Goal: Information Seeking & Learning: Understand process/instructions

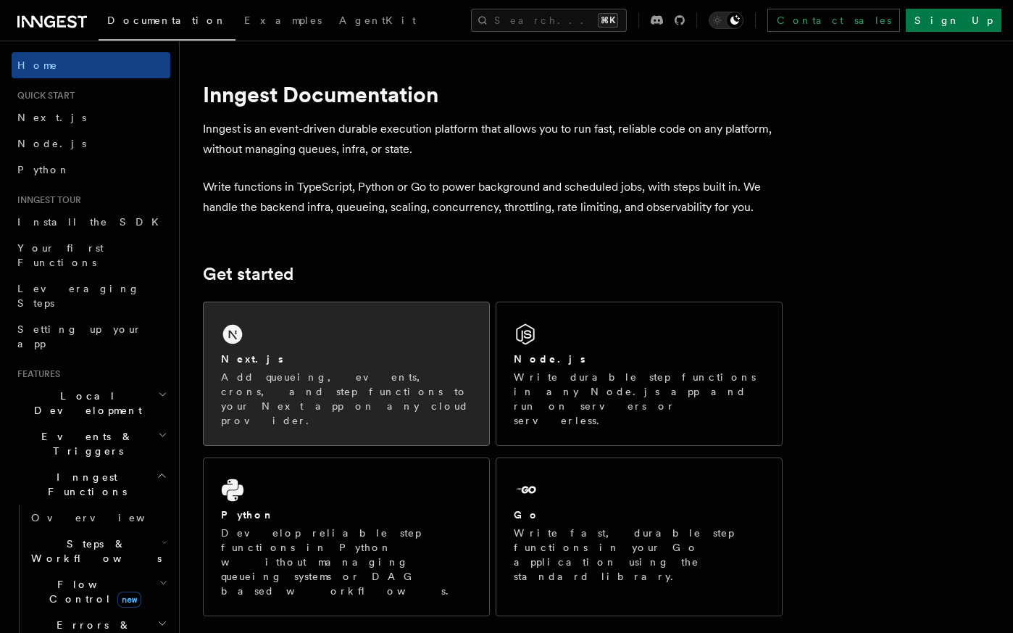
click at [228, 357] on h2 "Next.js" at bounding box center [252, 359] width 62 height 14
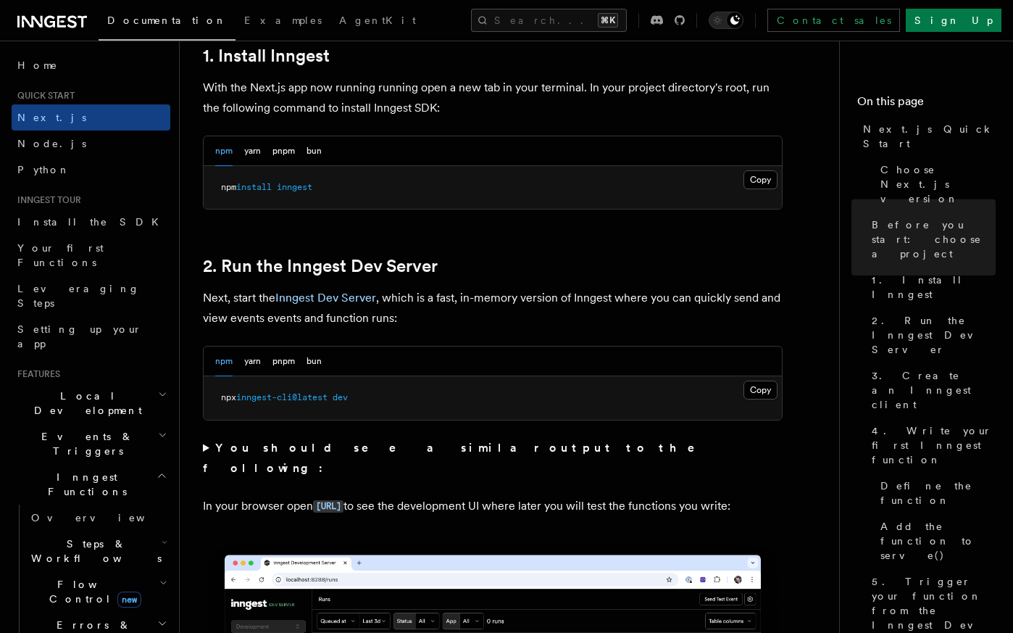
scroll to position [821, 0]
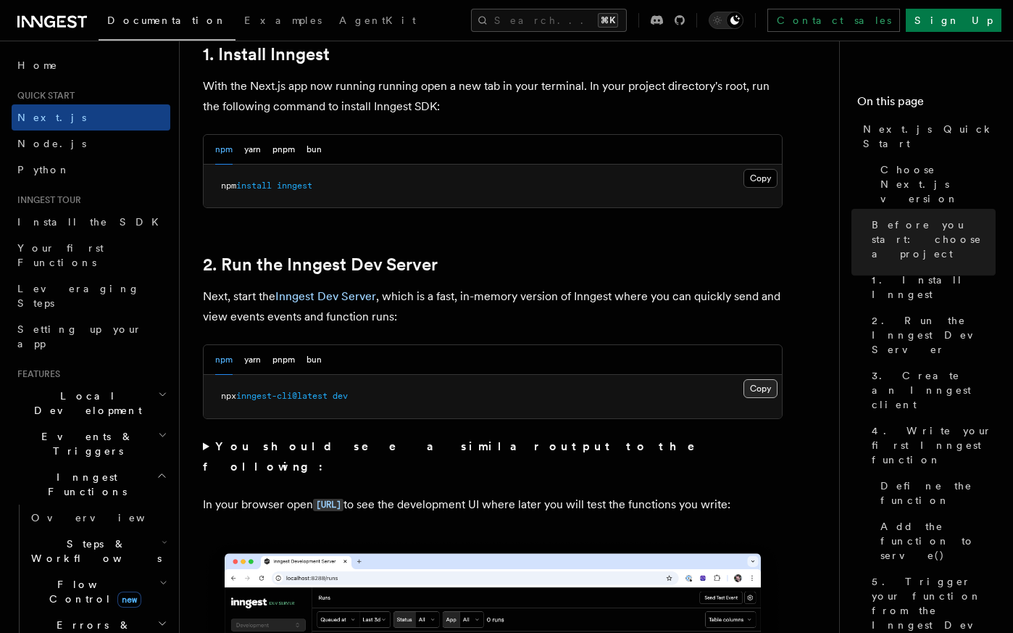
click at [763, 392] on button "Copy Copied" at bounding box center [761, 388] width 34 height 19
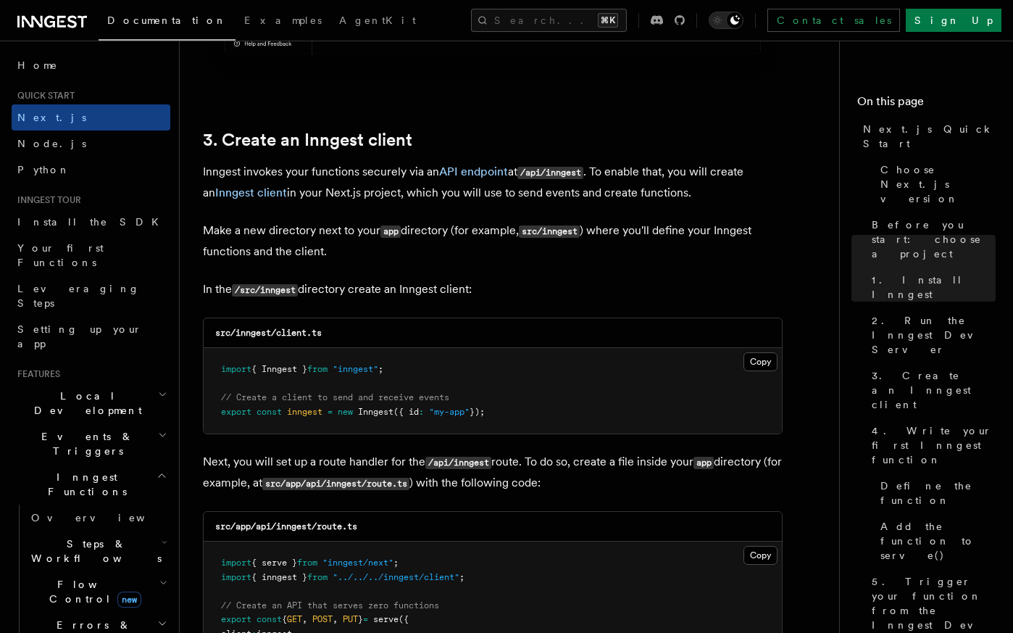
scroll to position [1643, 0]
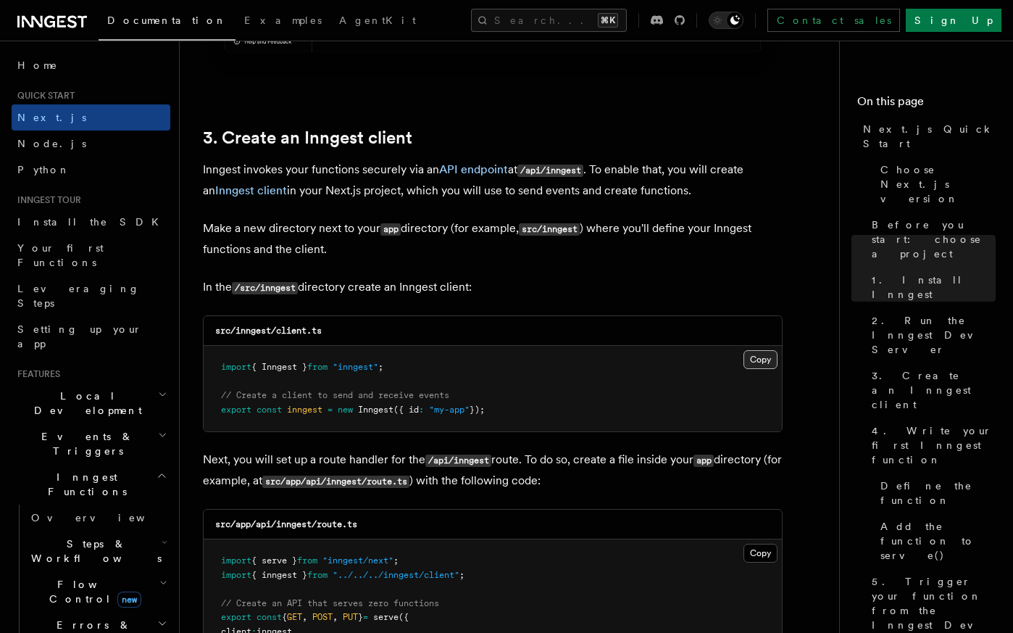
click at [771, 360] on button "Copy Copied" at bounding box center [761, 359] width 34 height 19
click at [764, 357] on button "Copy Copied" at bounding box center [761, 359] width 34 height 19
click at [960, 418] on link "4. Write your first Inngest function" at bounding box center [931, 445] width 130 height 55
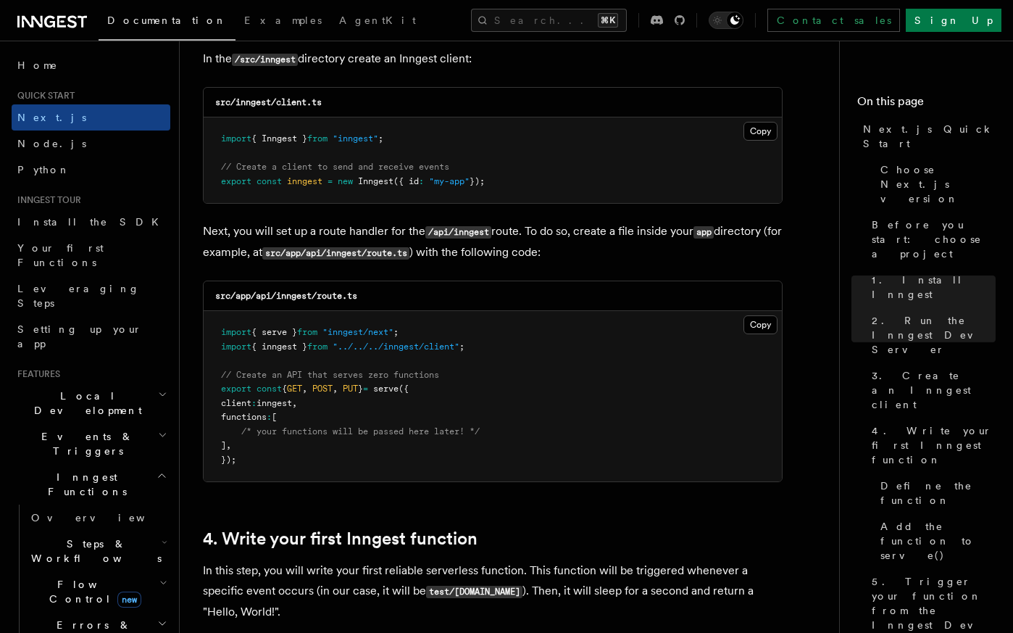
scroll to position [1896, 0]
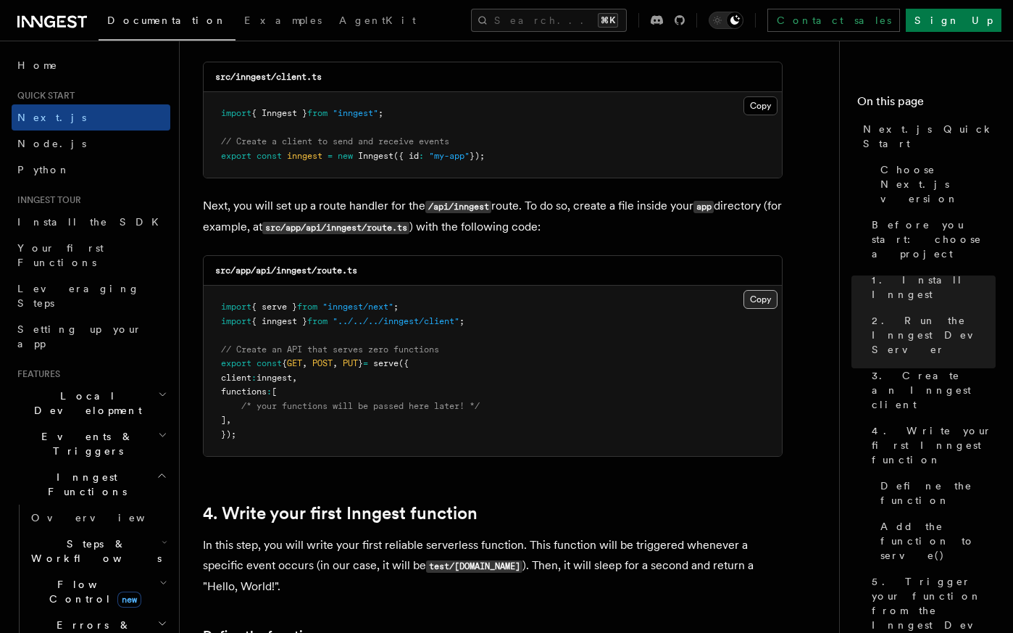
click at [752, 300] on button "Copy Copied" at bounding box center [761, 299] width 34 height 19
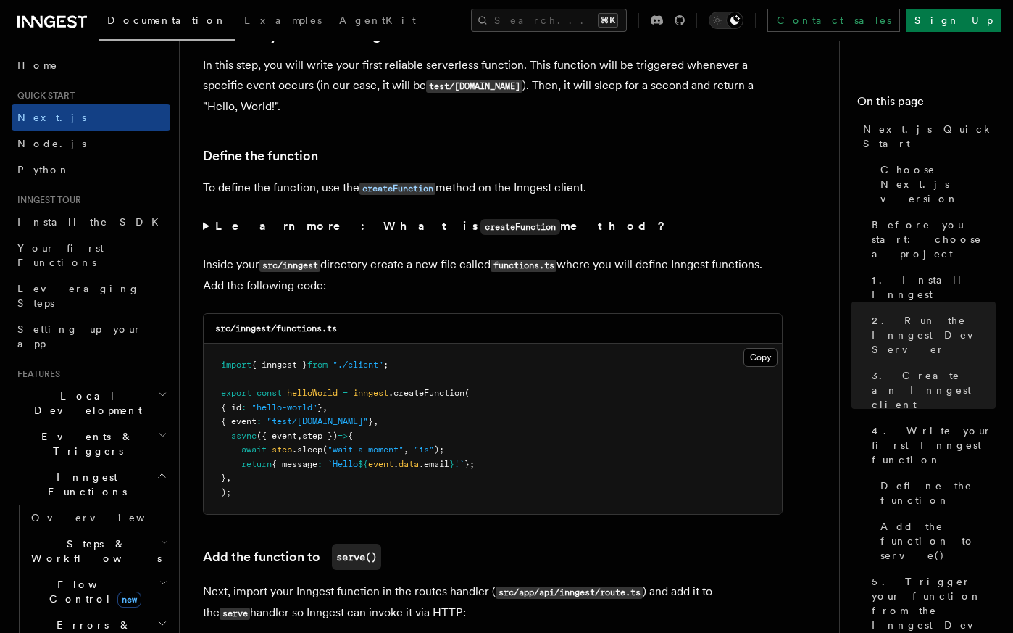
scroll to position [2374, 0]
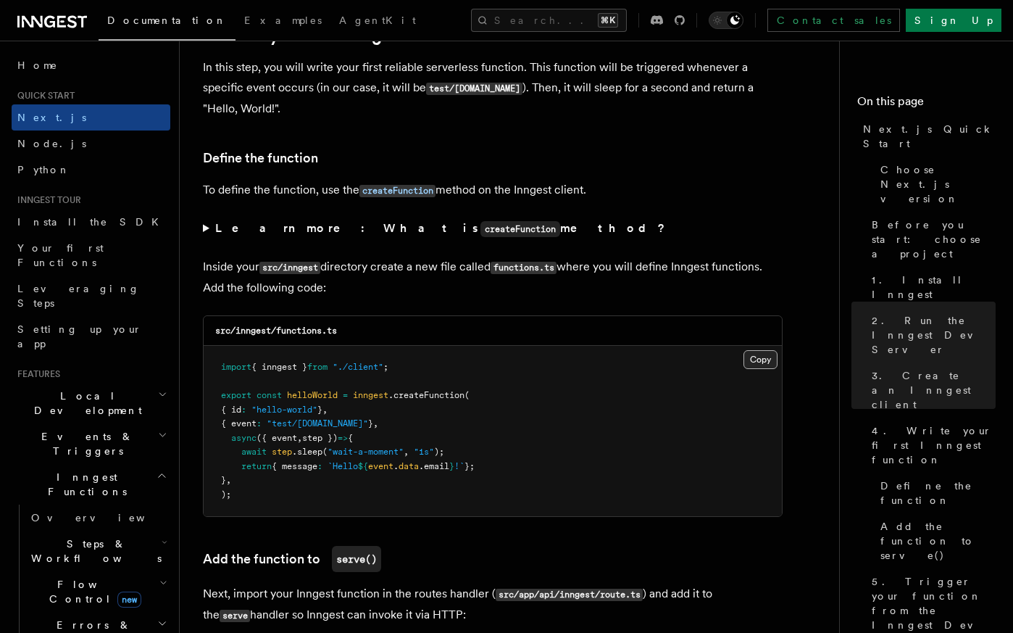
click at [758, 357] on button "Copy Copied" at bounding box center [761, 359] width 34 height 19
click at [697, 270] on p "Inside your src/inngest directory create a new file called functions.ts where y…" at bounding box center [493, 277] width 580 height 41
